Goal: Task Accomplishment & Management: Manage account settings

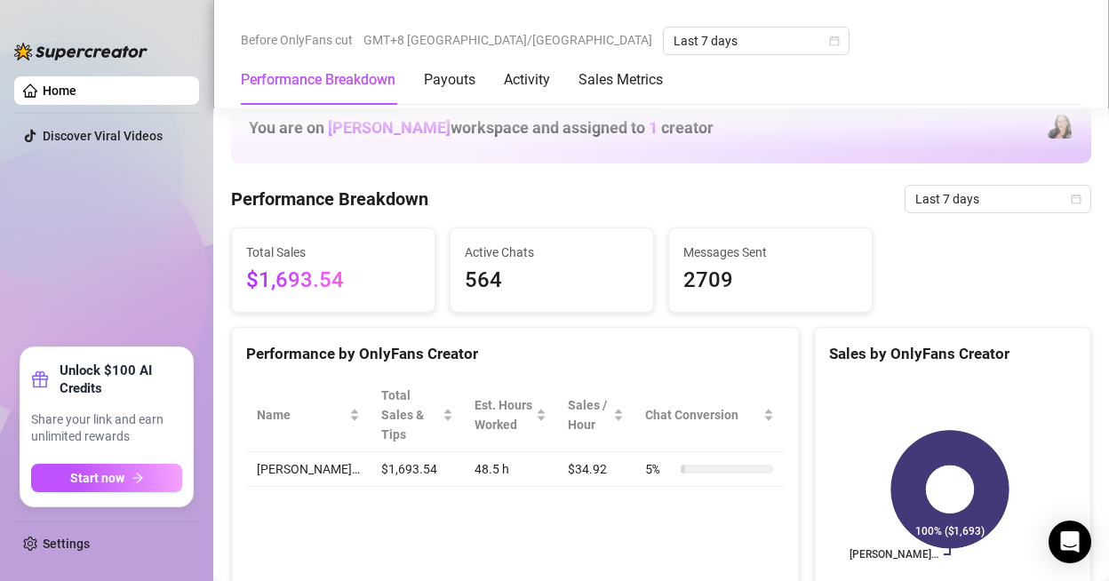
scroll to position [1600, 0]
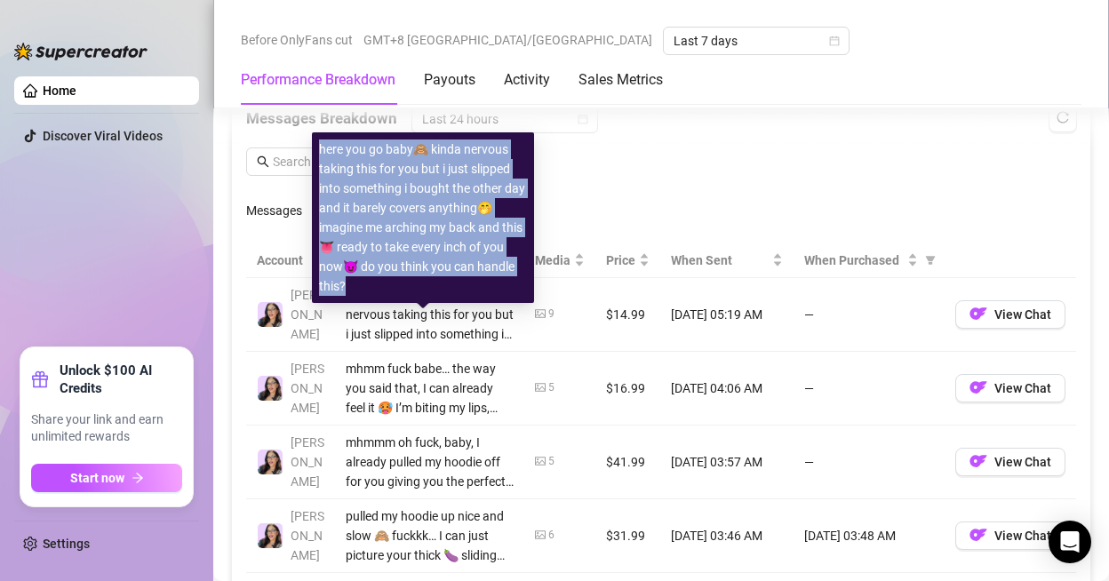
click at [535, 323] on div at bounding box center [540, 314] width 11 height 17
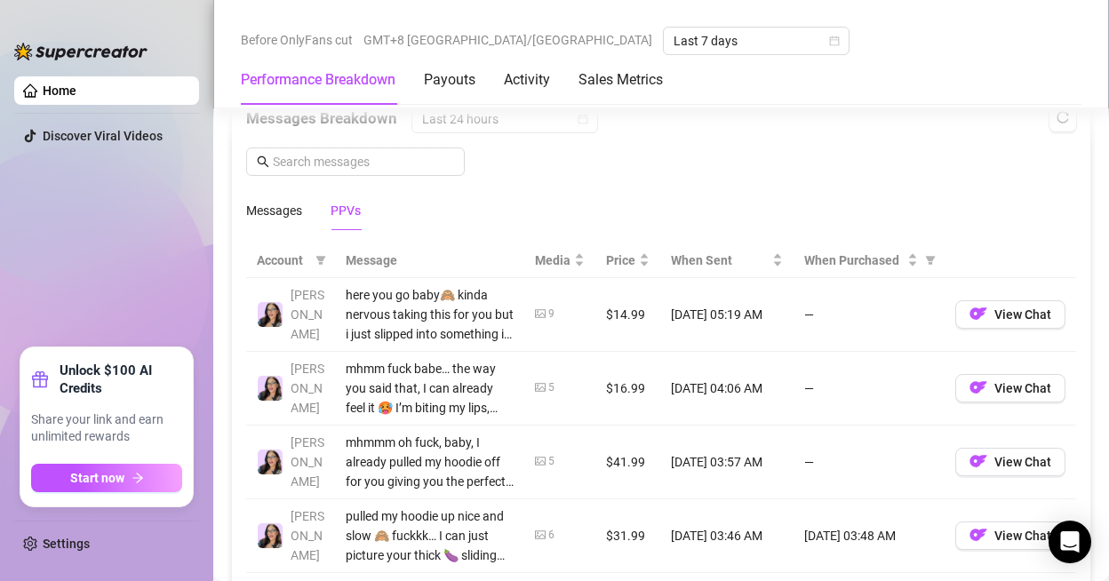
click at [381, 316] on div "here you go baby🙈 kinda nervous taking this for you but i just slipped into som…" at bounding box center [430, 314] width 168 height 59
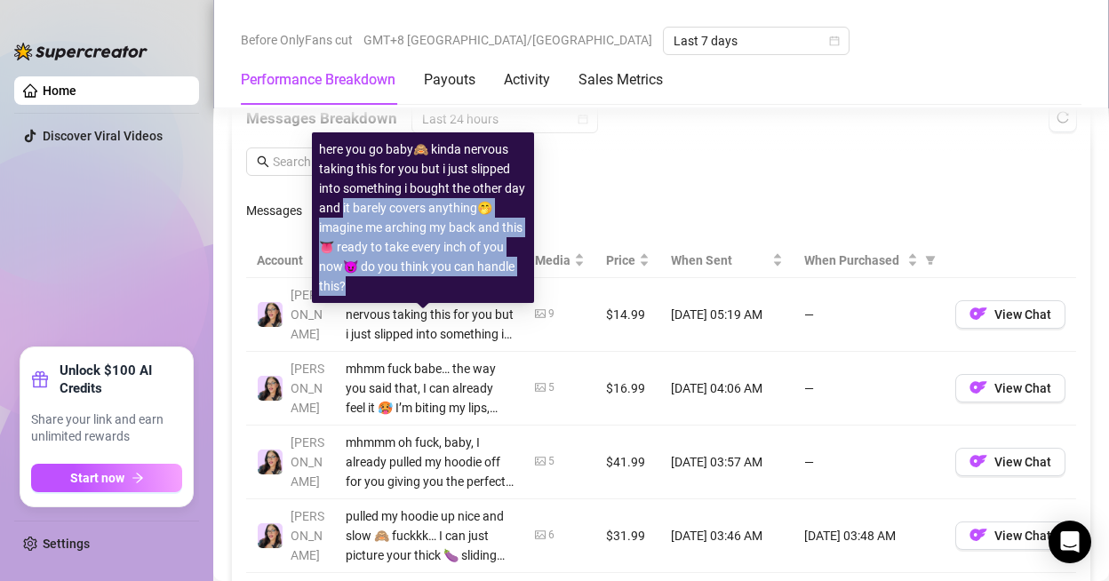
drag, startPoint x: 341, startPoint y: 203, endPoint x: 418, endPoint y: 290, distance: 115.9
click at [418, 290] on div "here you go baby🙈 kinda nervous taking this for you but i just slipped into som…" at bounding box center [423, 218] width 208 height 156
copy div "t barely covers anything🤭 imagine me arching my back and this 👅 ready to take e…"
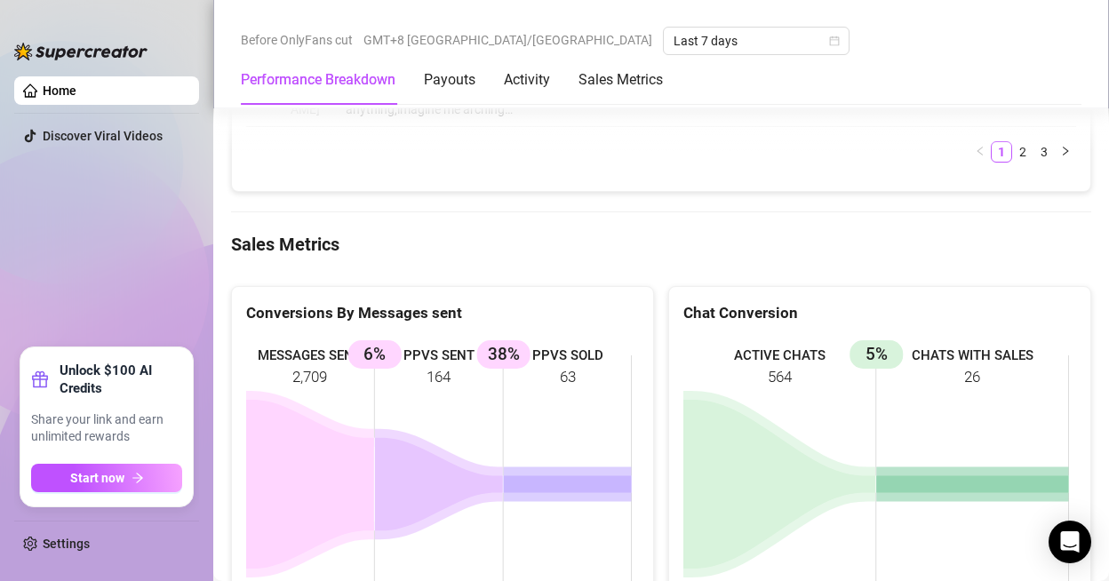
scroll to position [2311, 0]
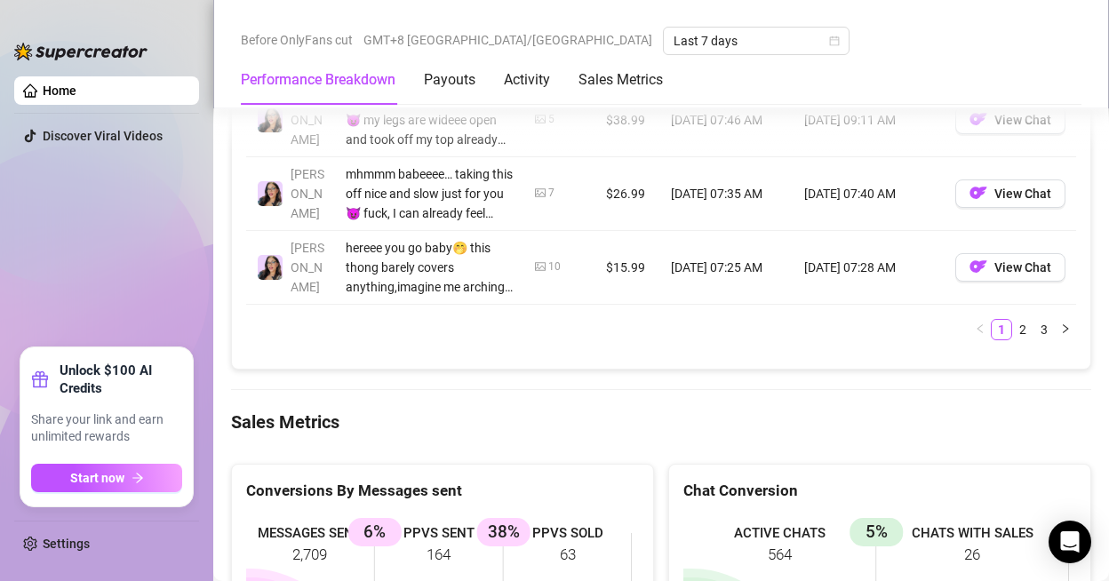
drag, startPoint x: 1026, startPoint y: 352, endPoint x: 1002, endPoint y: 351, distance: 24.0
click at [1034, 339] on link "3" at bounding box center [1044, 330] width 20 height 20
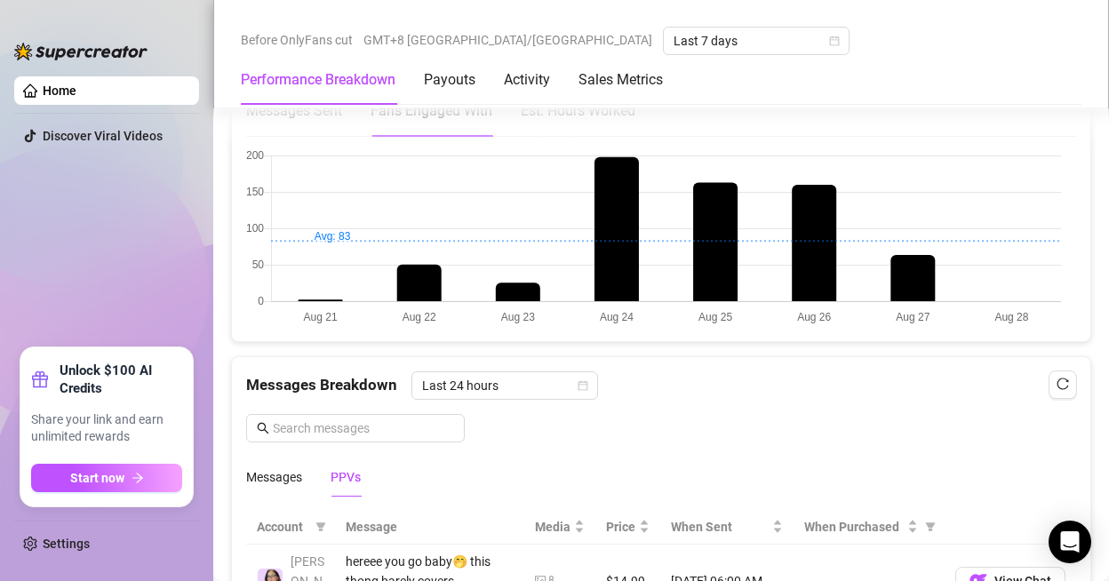
scroll to position [1600, 0]
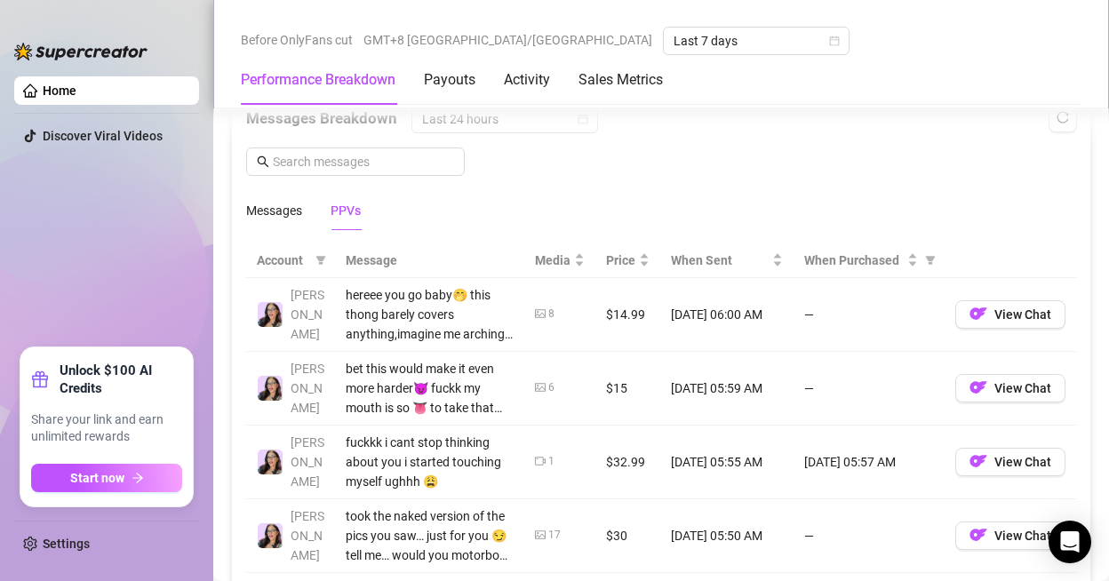
click at [262, 217] on div "Messages Breakdown Last 24 hours Messages PPVs" at bounding box center [661, 167] width 830 height 125
click at [274, 220] on div "Messages" at bounding box center [274, 211] width 56 height 20
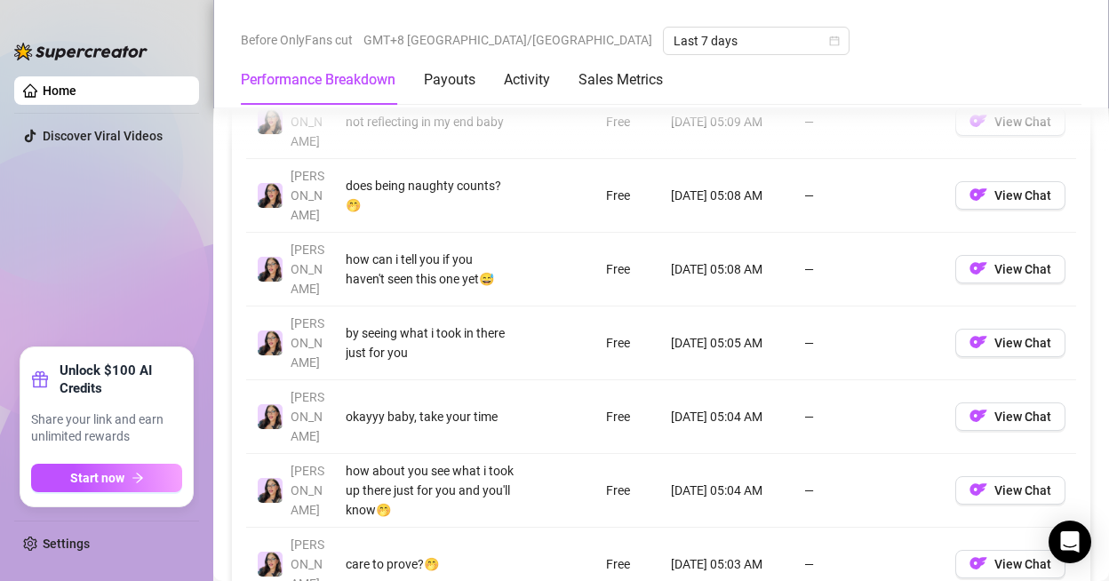
scroll to position [1511, 0]
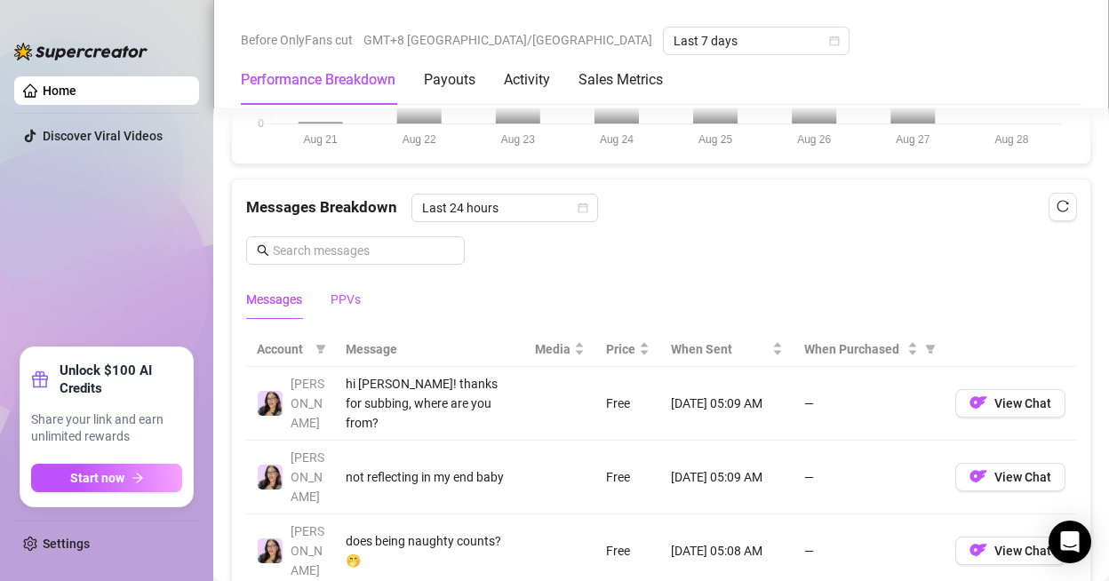
click at [358, 309] on div "PPVs" at bounding box center [346, 300] width 30 height 20
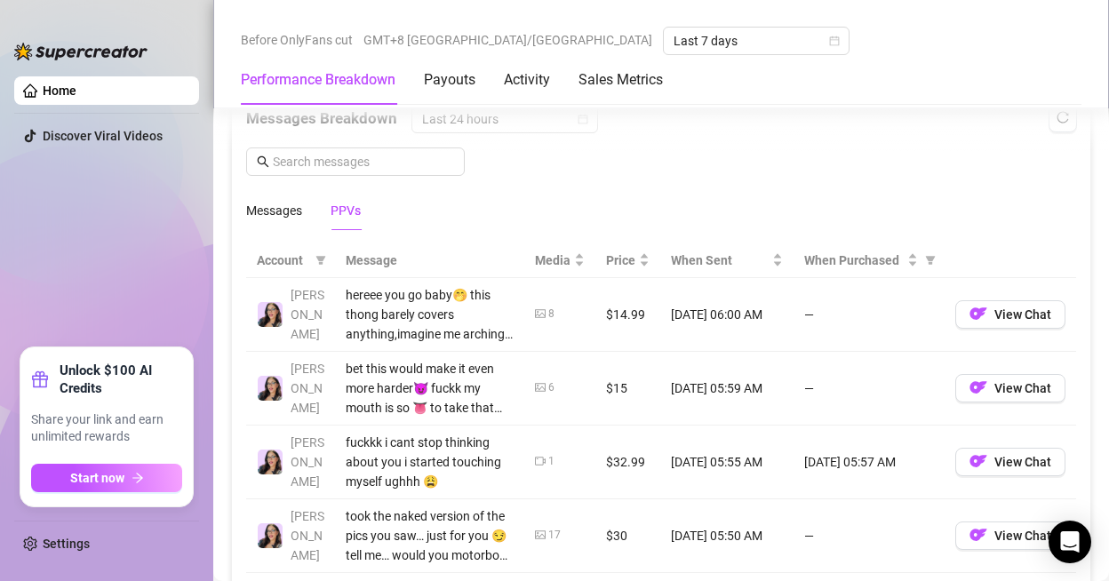
scroll to position [2044, 0]
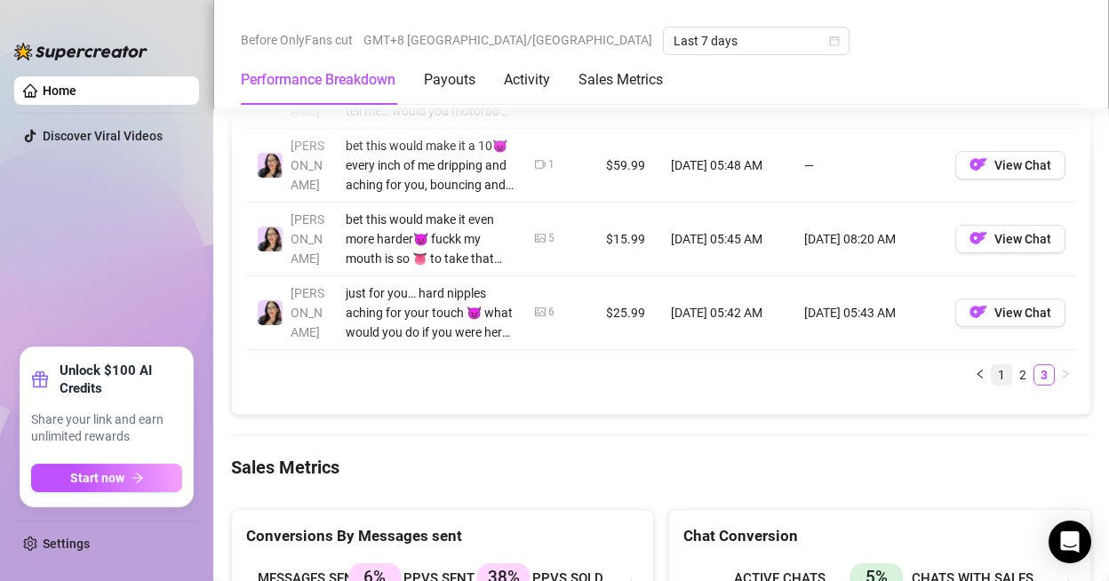
click at [992, 385] on link "1" at bounding box center [1002, 375] width 20 height 20
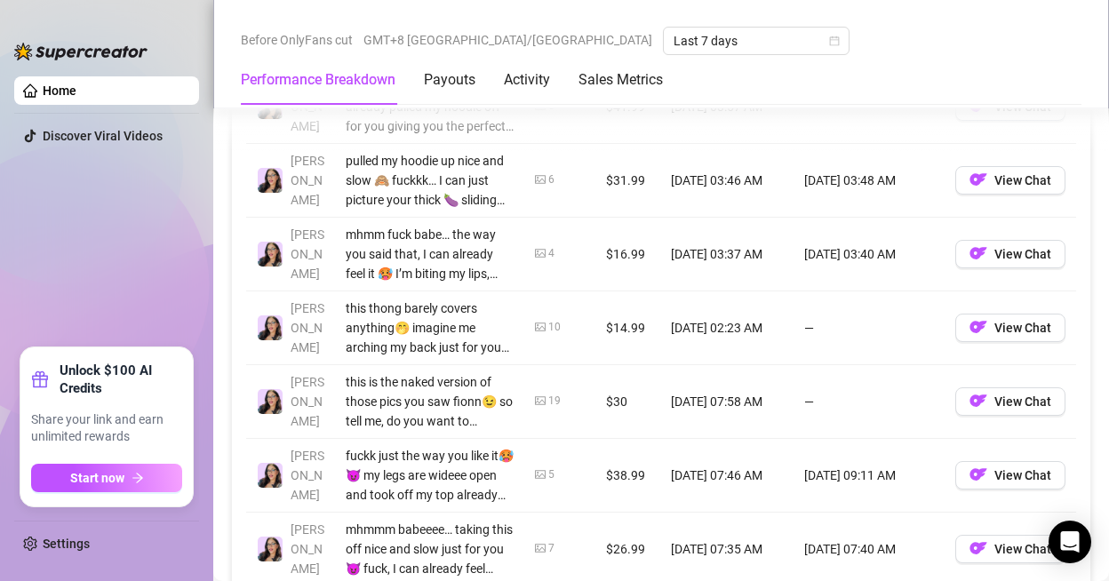
scroll to position [1866, 0]
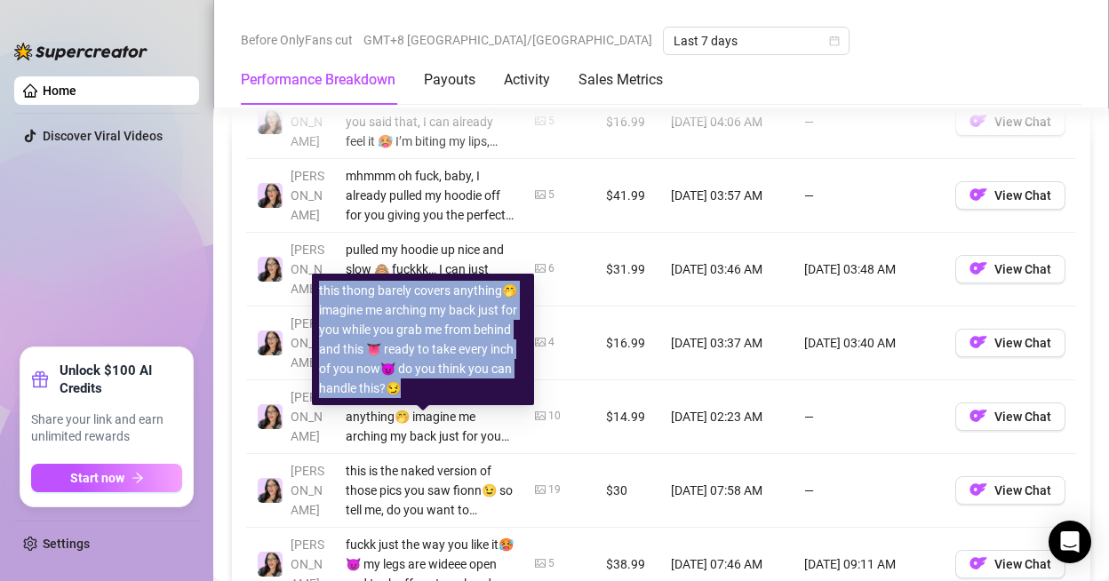
drag, startPoint x: 317, startPoint y: 287, endPoint x: 432, endPoint y: 387, distance: 152.4
click at [432, 387] on div "this thong barely covers anything🤭 imagine me arching my back just for you whil…" at bounding box center [423, 340] width 222 height 132
copy div "this thong barely covers anything🤭 imagine me arching my back just for you whil…"
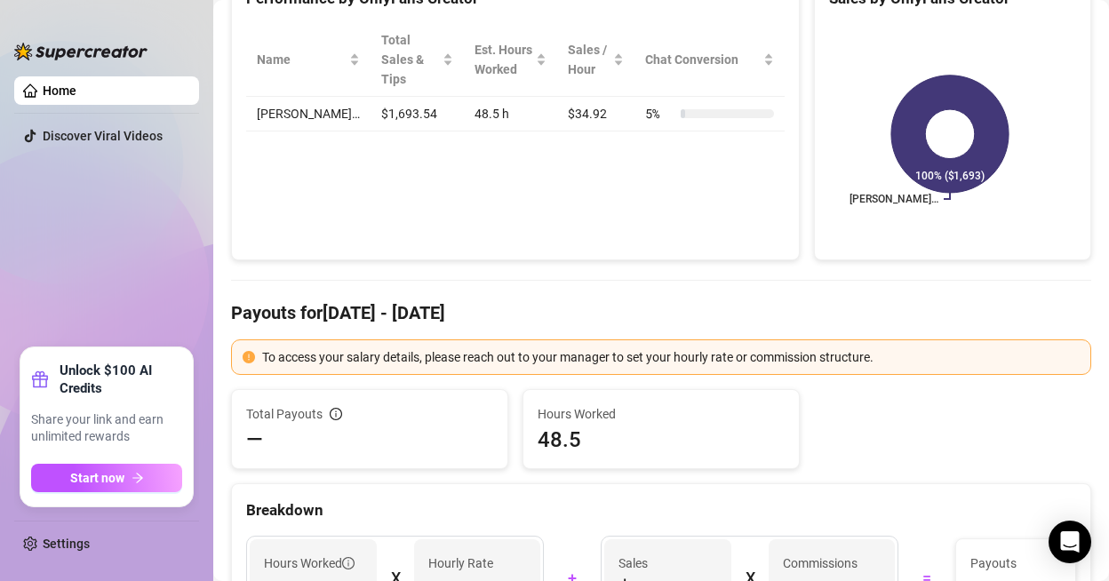
scroll to position [0, 0]
